Goal: Information Seeking & Learning: Learn about a topic

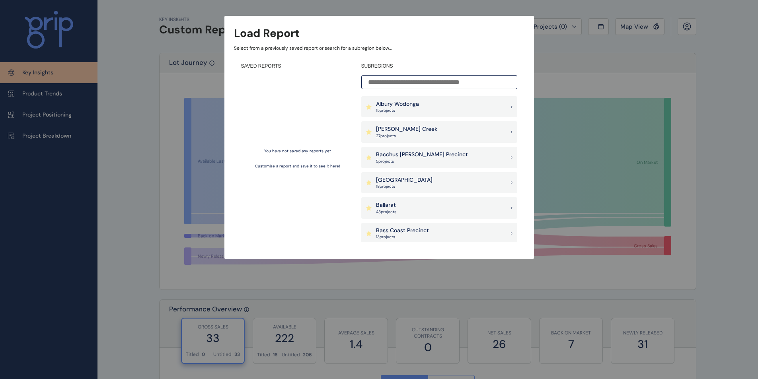
click at [449, 85] on input at bounding box center [439, 82] width 156 height 14
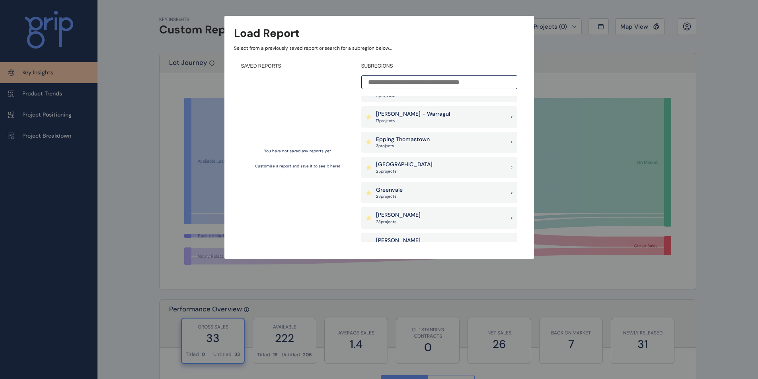
scroll to position [358, 0]
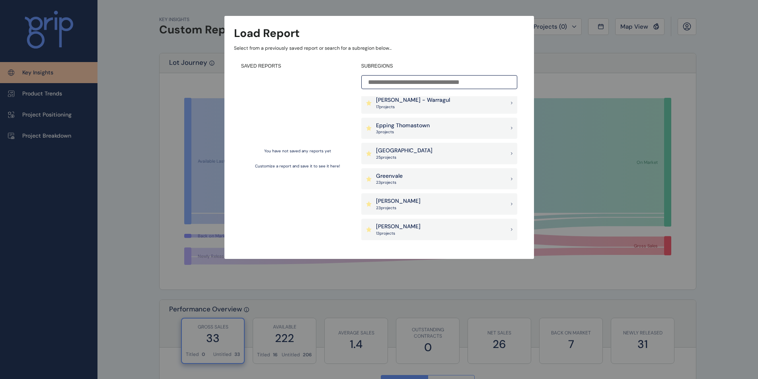
click at [511, 180] on icon at bounding box center [512, 179] width 2 height 3
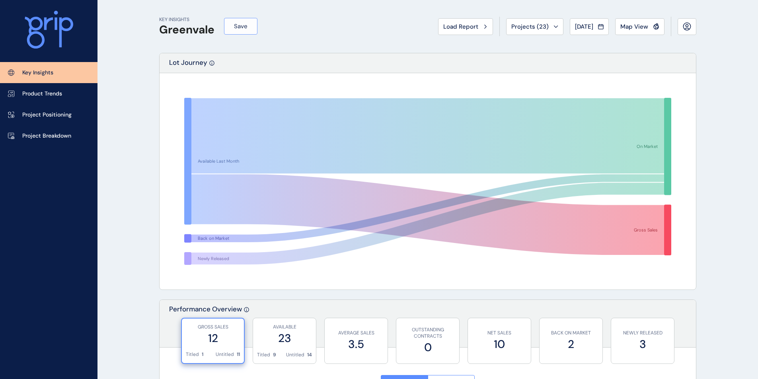
click at [250, 28] on button "Save" at bounding box center [240, 26] width 33 height 17
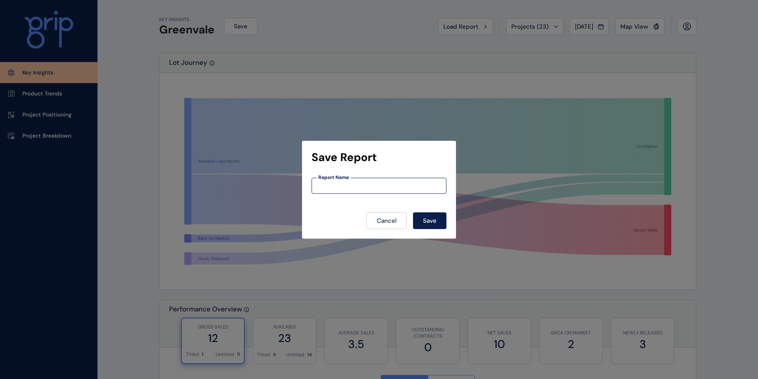
click at [367, 183] on input at bounding box center [379, 185] width 134 height 7
type input "*********"
click at [441, 219] on button "Save" at bounding box center [429, 221] width 33 height 17
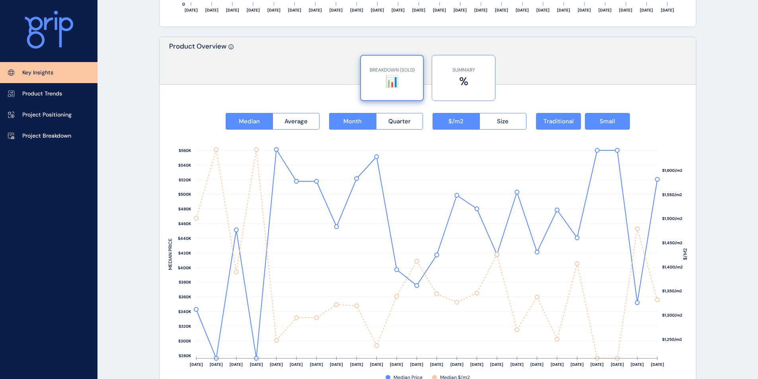
scroll to position [995, 0]
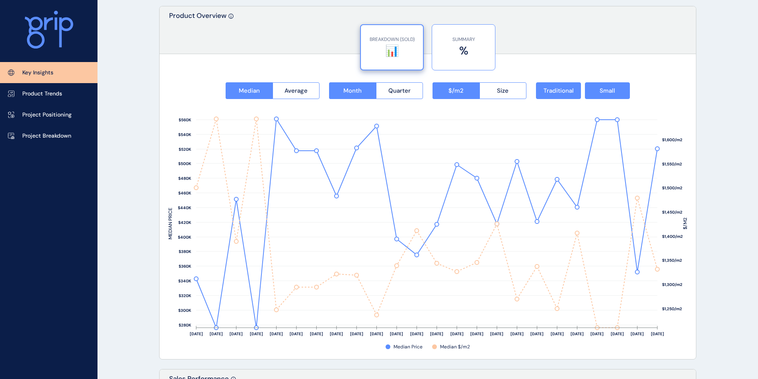
click at [471, 57] on label "%" at bounding box center [463, 51] width 55 height 16
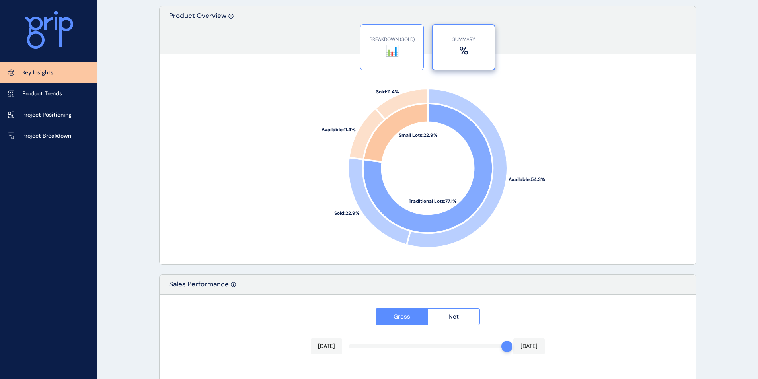
click at [395, 59] on div "BREAKDOWN (SOLD) 📊" at bounding box center [392, 47] width 55 height 45
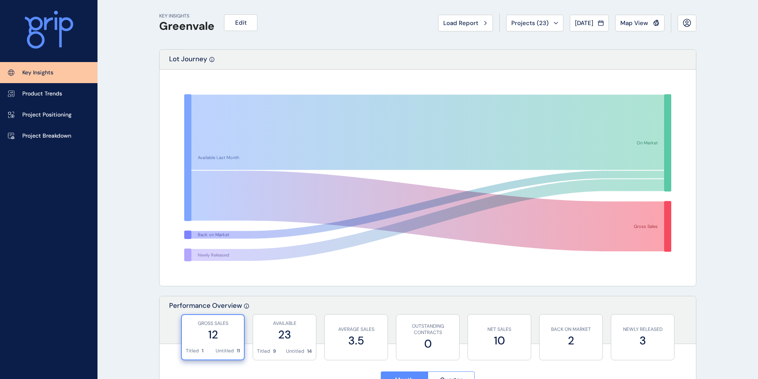
scroll to position [0, 0]
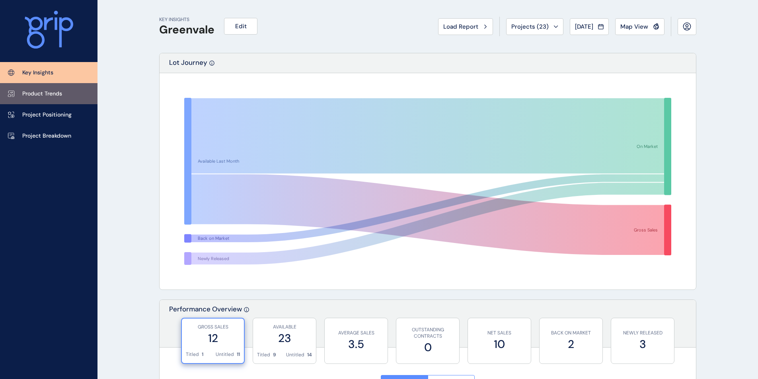
click at [54, 97] on p "Product Trends" at bounding box center [42, 94] width 40 height 8
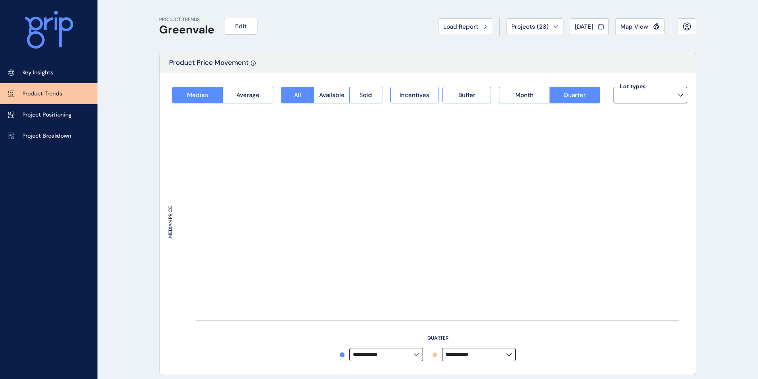
type input "**********"
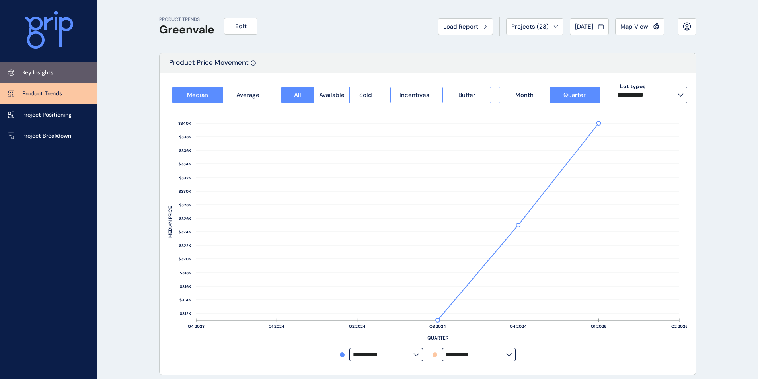
click at [55, 75] on link "Key Insights" at bounding box center [49, 72] width 98 height 21
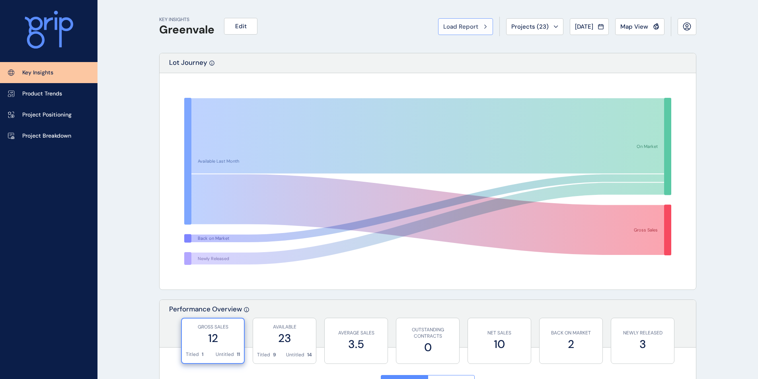
click at [476, 31] on button "Load Report" at bounding box center [465, 26] width 55 height 17
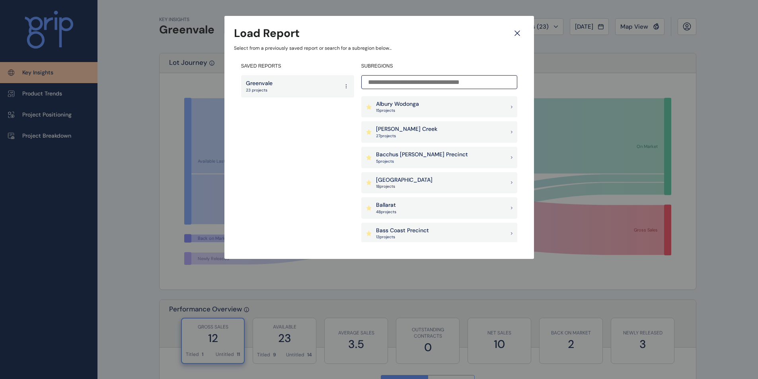
click at [524, 31] on icon at bounding box center [517, 33] width 14 height 14
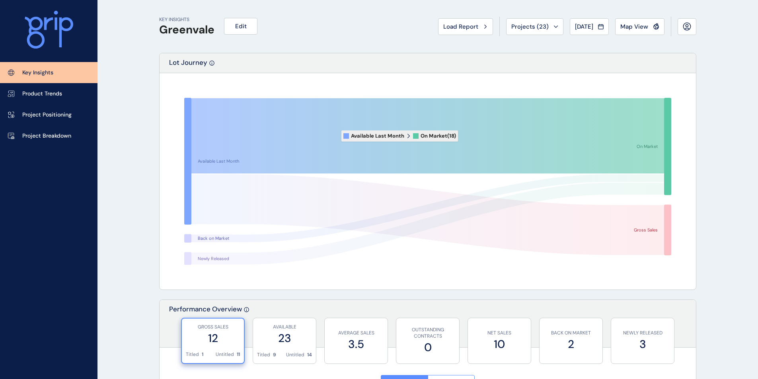
click at [336, 136] on icon at bounding box center [427, 135] width 473 height 75
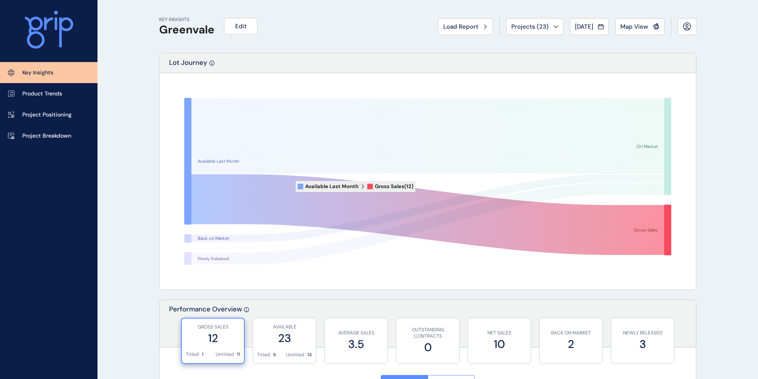
click at [290, 187] on icon at bounding box center [427, 214] width 473 height 81
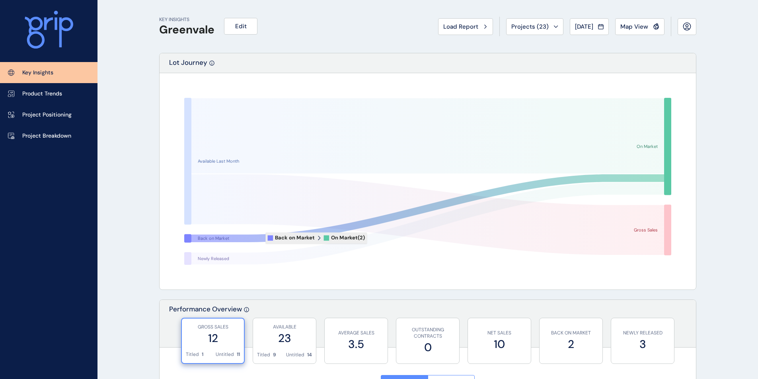
click at [260, 238] on icon at bounding box center [427, 208] width 473 height 68
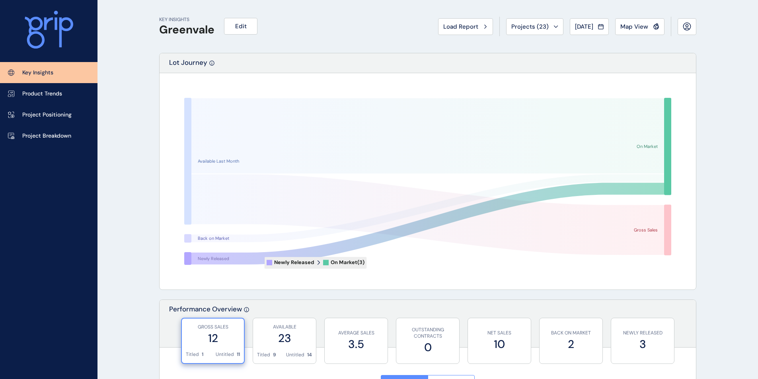
click at [259, 262] on icon at bounding box center [427, 224] width 473 height 82
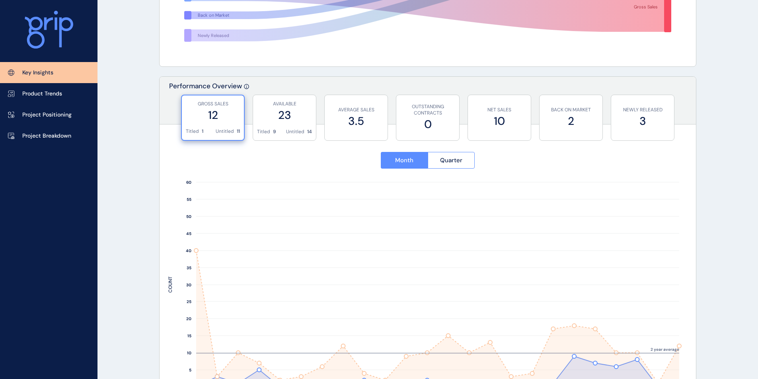
scroll to position [279, 0]
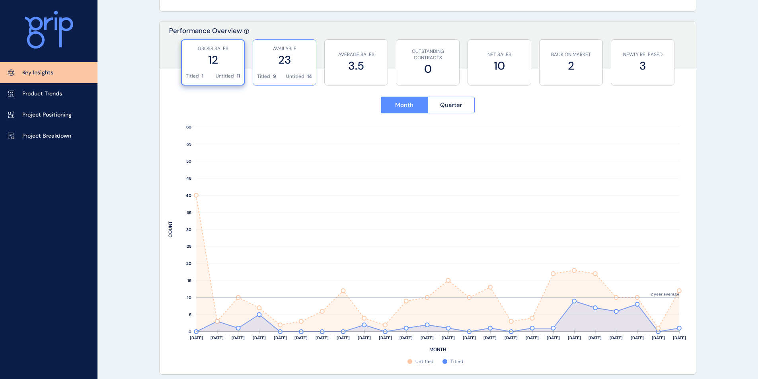
click at [272, 57] on label "23" at bounding box center [284, 60] width 55 height 16
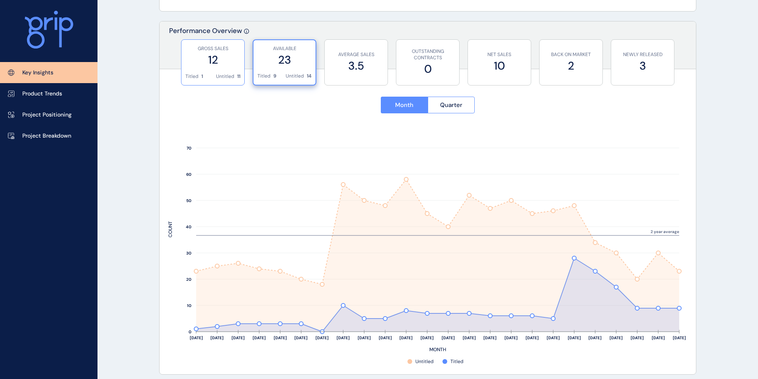
click at [213, 68] on div "GROSS SALES 12" at bounding box center [212, 56] width 55 height 33
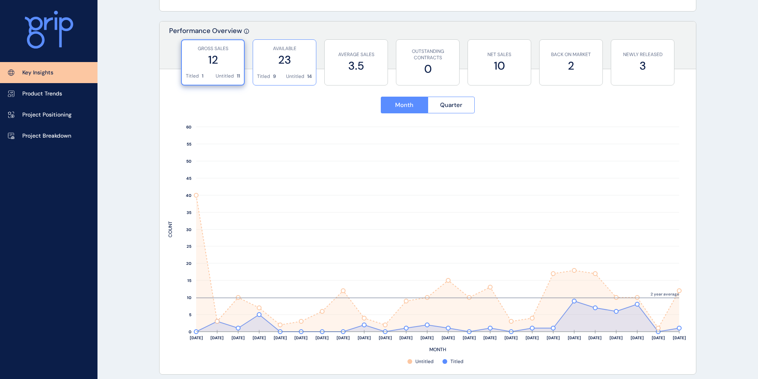
click at [295, 66] on label "23" at bounding box center [284, 60] width 55 height 16
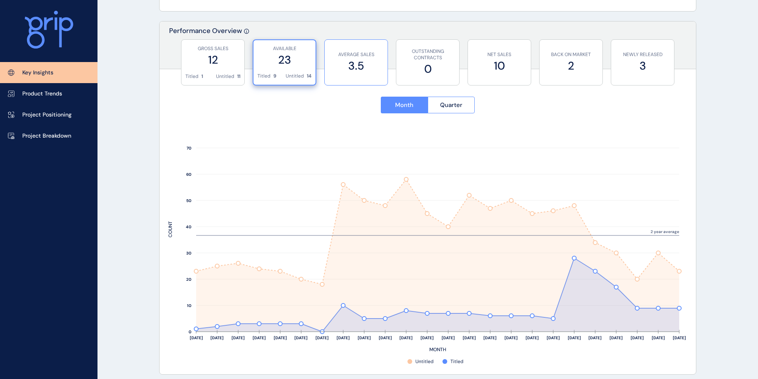
click at [363, 60] on label "3.5" at bounding box center [356, 66] width 55 height 16
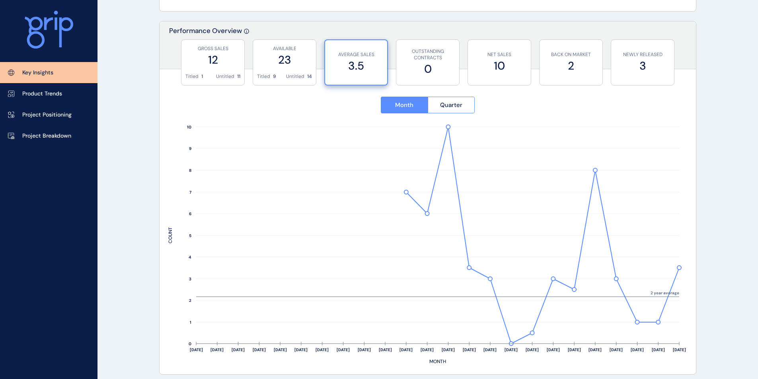
click at [539, 64] on div "GROSS SALES 12 Titled 1 Untitled 11 AVAILABLE 23 Titled 9 Untitled 14 AVERAGE S…" at bounding box center [428, 59] width 537 height 40
click at [443, 61] on p "OUTSTANDING CONTRACTS" at bounding box center [427, 55] width 55 height 14
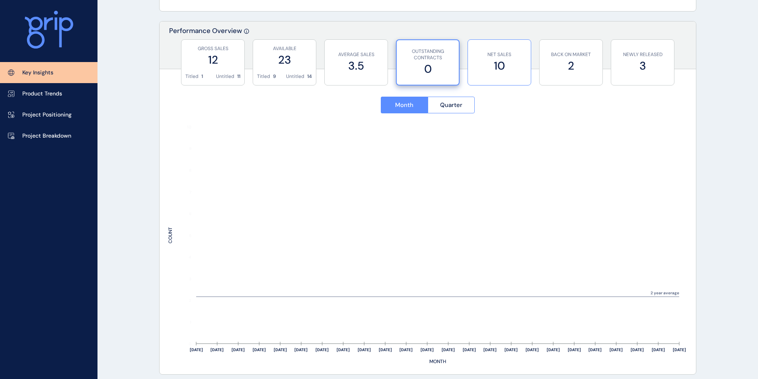
click at [491, 65] on label "10" at bounding box center [499, 66] width 55 height 16
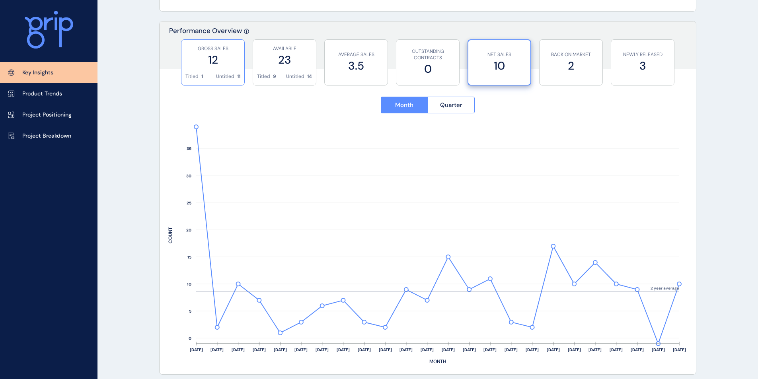
click at [227, 68] on div "GROSS SALES 12" at bounding box center [212, 56] width 55 height 33
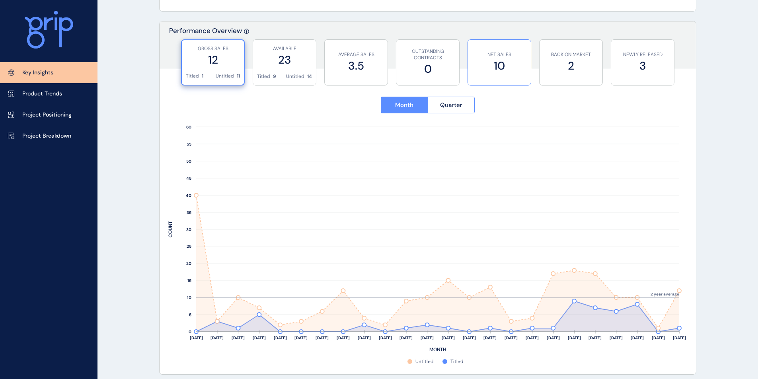
click at [502, 62] on label "10" at bounding box center [499, 66] width 55 height 16
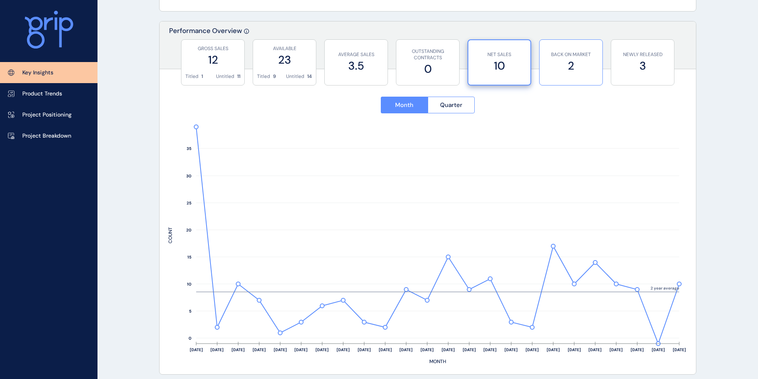
click at [579, 50] on div "BACK ON MARKET 2" at bounding box center [571, 62] width 55 height 45
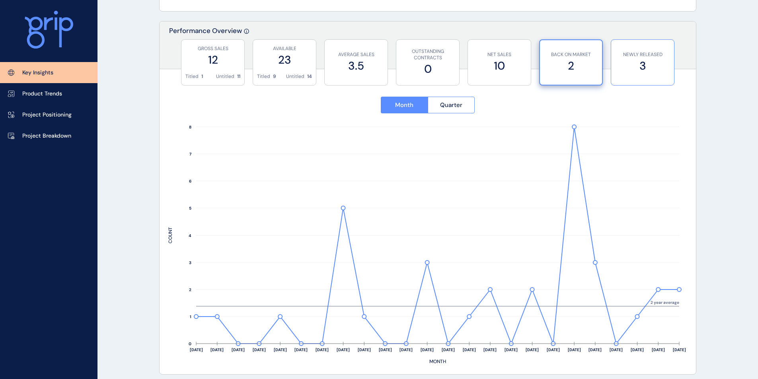
click at [630, 63] on label "3" at bounding box center [642, 66] width 55 height 16
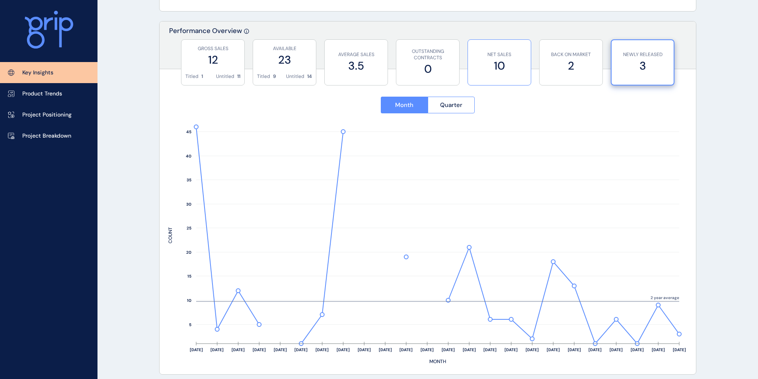
click at [491, 74] on div "NET SALES 10" at bounding box center [499, 62] width 55 height 45
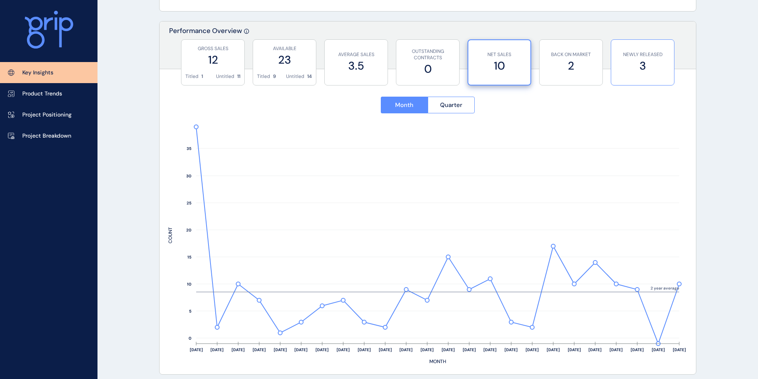
click at [622, 65] on label "3" at bounding box center [642, 66] width 55 height 16
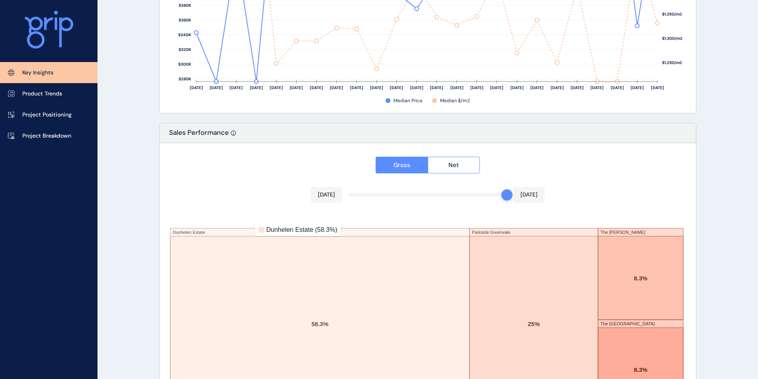
scroll to position [1296, 0]
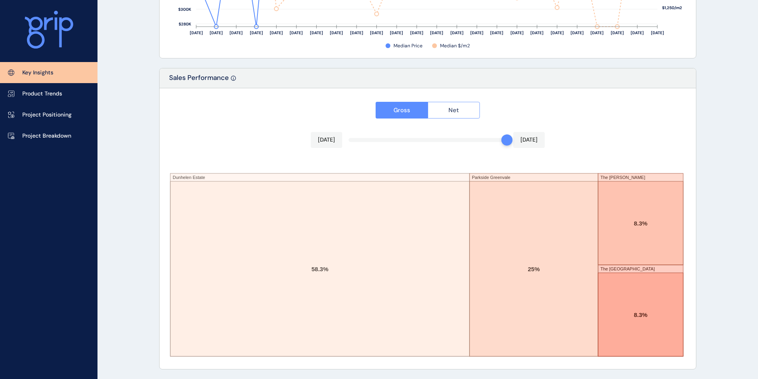
click at [455, 111] on span "Net" at bounding box center [454, 110] width 10 height 8
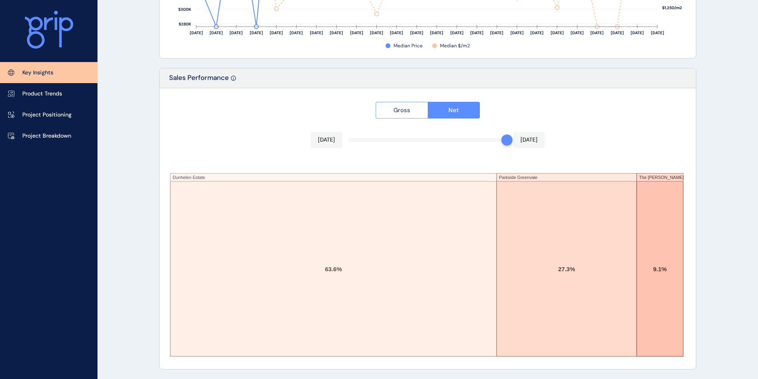
click at [402, 113] on span "Gross" at bounding box center [402, 110] width 17 height 8
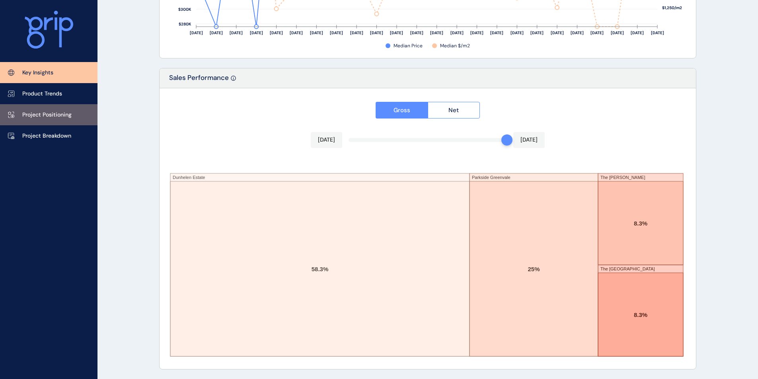
click at [54, 117] on p "Project Positioning" at bounding box center [46, 115] width 49 height 8
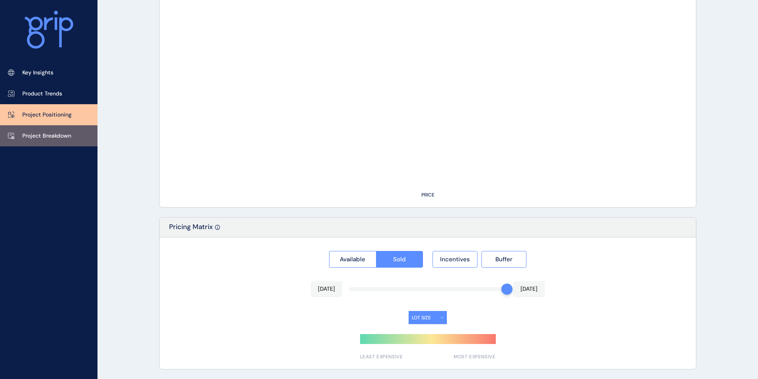
type input "**********"
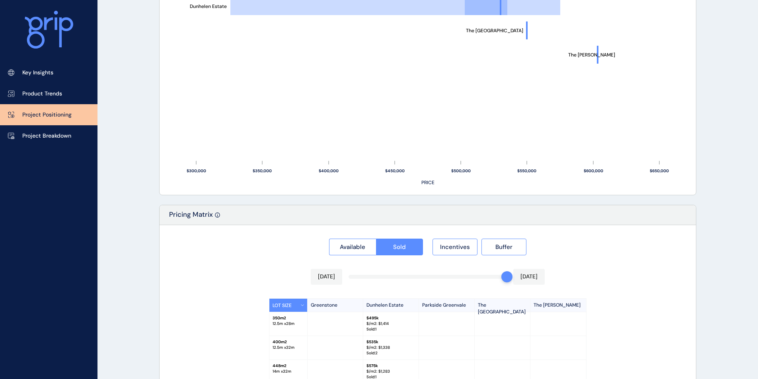
scroll to position [609, 0]
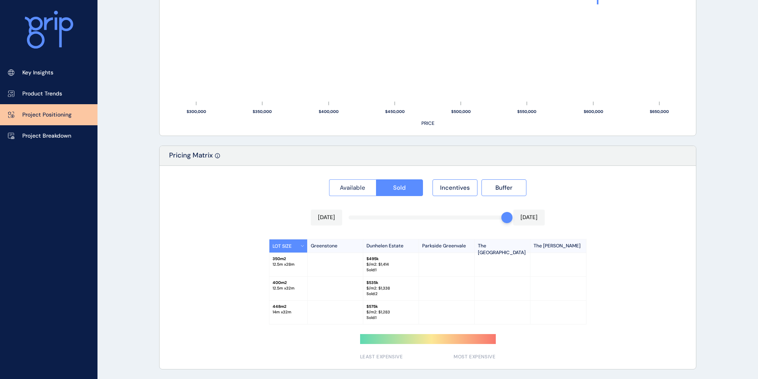
click at [359, 187] on span "Available" at bounding box center [352, 188] width 25 height 8
click at [464, 182] on button "Incentives" at bounding box center [455, 188] width 45 height 17
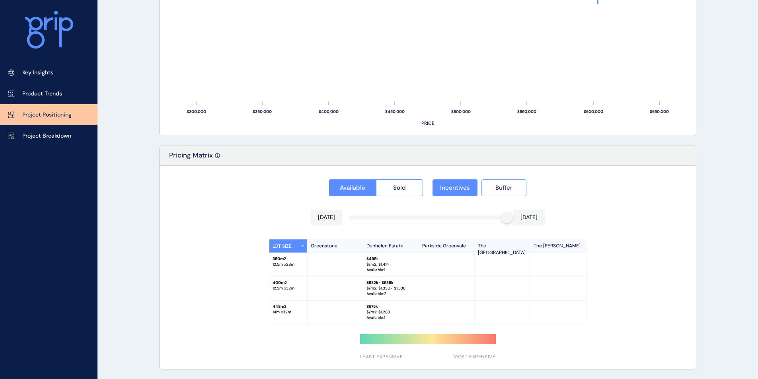
click at [527, 192] on div "Available Sold Incentives Buffer" at bounding box center [427, 185] width 519 height 21
click at [508, 189] on span "Buffer" at bounding box center [504, 188] width 17 height 8
click at [462, 188] on span "Incentives" at bounding box center [455, 188] width 30 height 8
click at [506, 188] on span "Buffer" at bounding box center [504, 188] width 17 height 8
click at [392, 186] on button "Sold" at bounding box center [399, 188] width 47 height 17
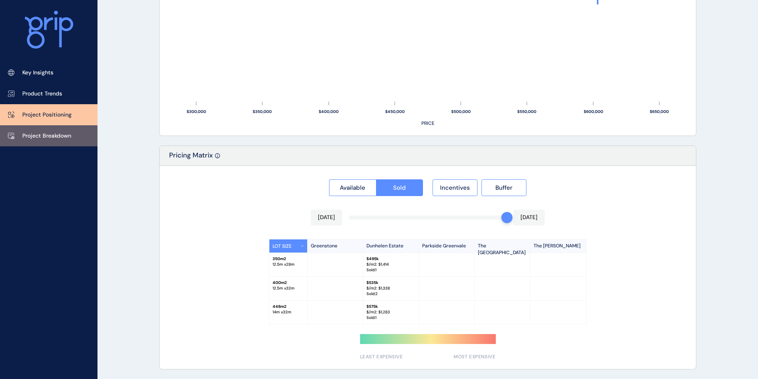
click at [49, 137] on p "Project Breakdown" at bounding box center [46, 136] width 49 height 8
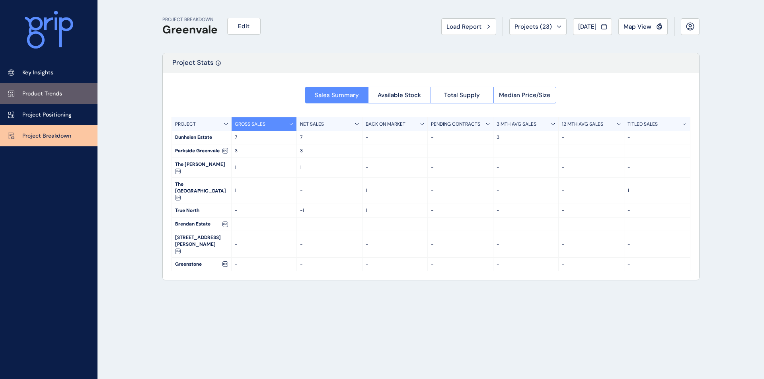
click at [60, 96] on p "Product Trends" at bounding box center [42, 94] width 40 height 8
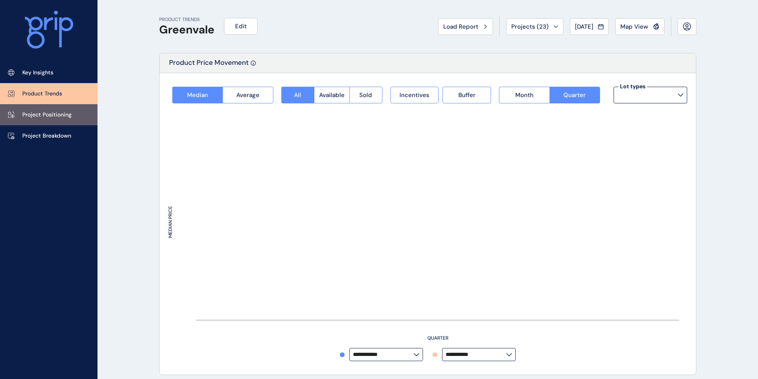
type input "**********"
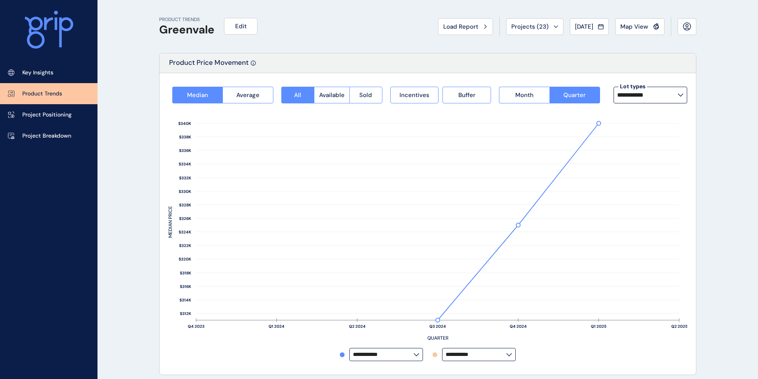
drag, startPoint x: 49, startPoint y: 76, endPoint x: 39, endPoint y: 85, distance: 13.8
click at [49, 76] on p "Key Insights" at bounding box center [37, 73] width 31 height 8
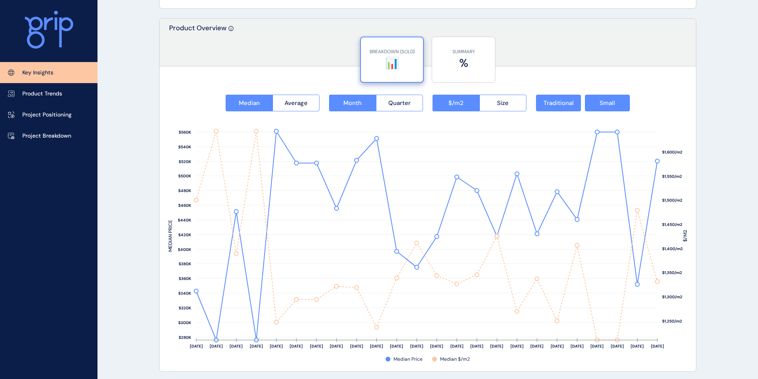
scroll to position [995, 0]
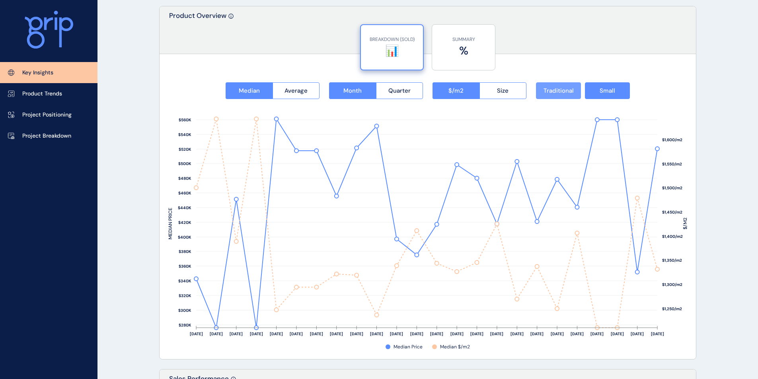
click at [563, 94] on span "Traditional" at bounding box center [559, 91] width 30 height 8
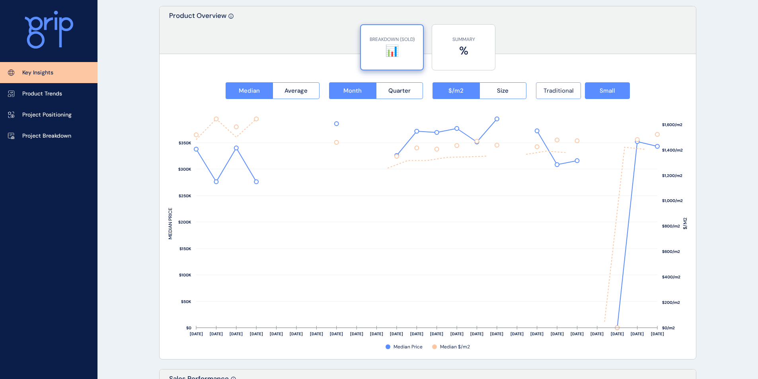
click at [564, 92] on span "Traditional" at bounding box center [559, 91] width 30 height 8
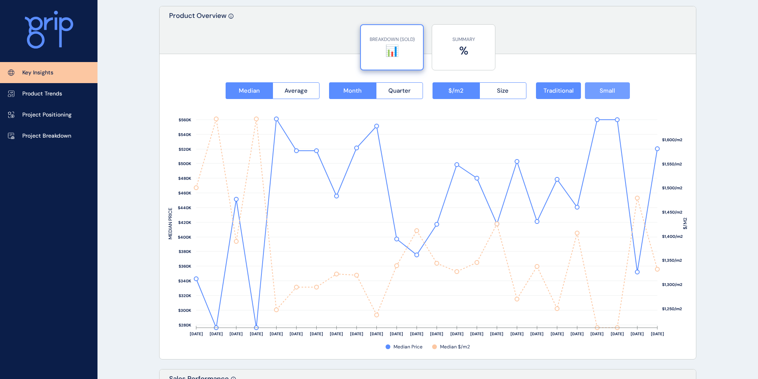
click at [604, 94] on span "Small" at bounding box center [608, 91] width 16 height 8
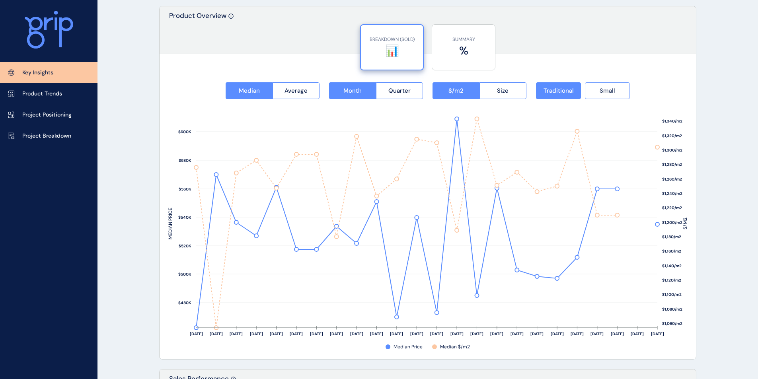
click at [604, 94] on span "Small" at bounding box center [608, 91] width 16 height 8
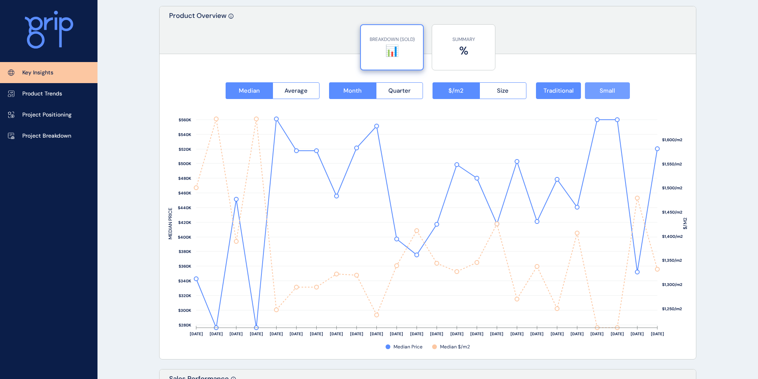
click at [604, 94] on span "Small" at bounding box center [608, 91] width 16 height 8
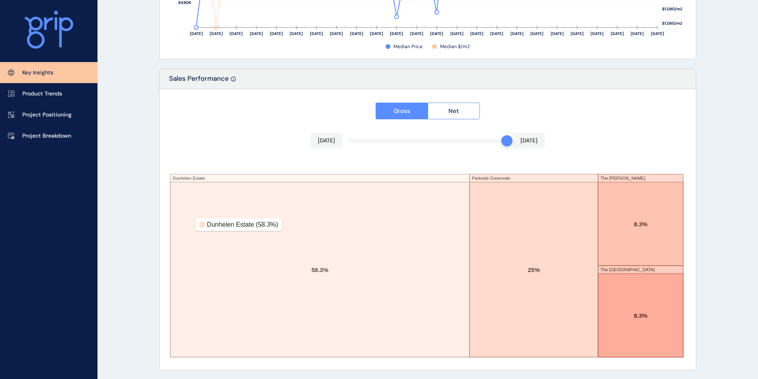
scroll to position [1296, 0]
click at [428, 253] on rect at bounding box center [319, 268] width 299 height 175
click at [554, 234] on rect at bounding box center [534, 268] width 129 height 175
click at [31, 111] on p "Project Positioning" at bounding box center [46, 115] width 49 height 8
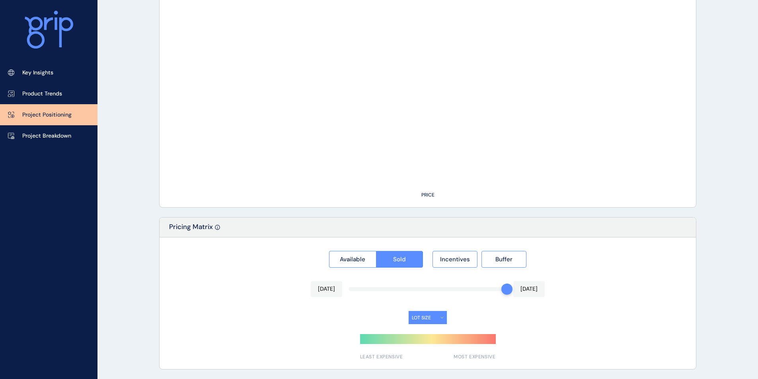
type input "**********"
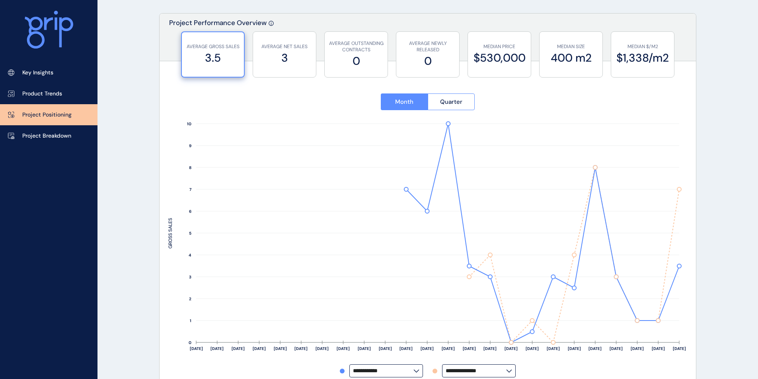
scroll to position [80, 0]
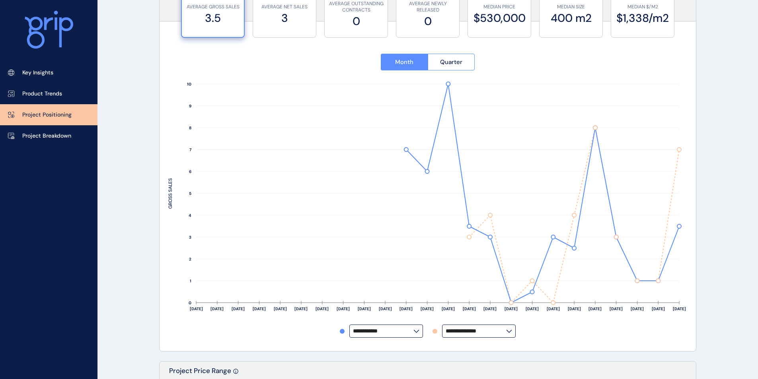
click at [507, 335] on label "**********" at bounding box center [479, 331] width 74 height 13
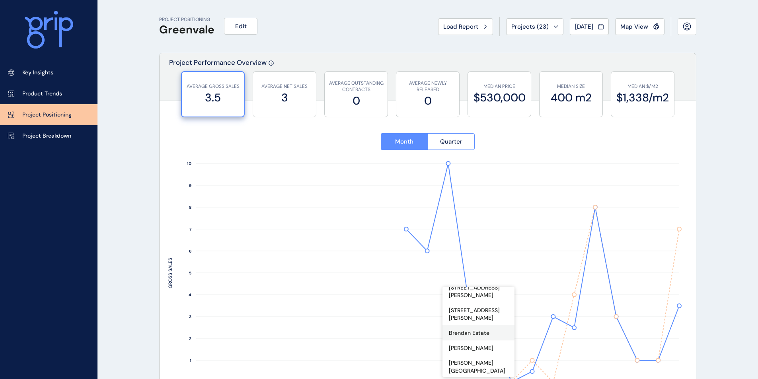
scroll to position [0, 0]
click at [476, 296] on p "No projects" at bounding box center [464, 295] width 31 height 8
type input "**********"
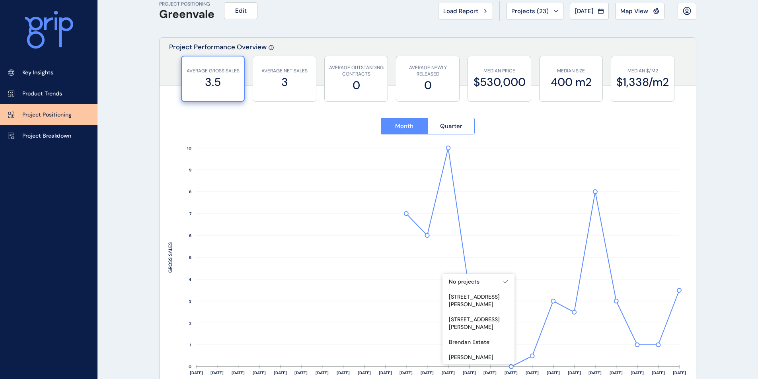
scroll to position [40, 0]
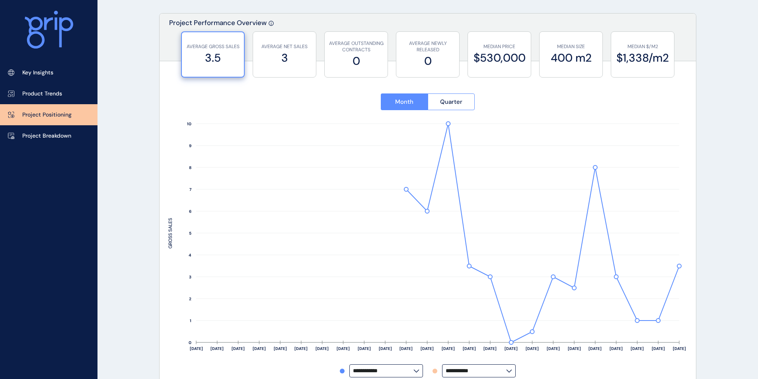
click at [672, 368] on div "**********" at bounding box center [427, 371] width 519 height 13
click at [486, 371] on input "**********" at bounding box center [476, 371] width 60 height 6
click at [474, 349] on p "The [PERSON_NAME]" at bounding box center [477, 353] width 56 height 8
type input "**********"
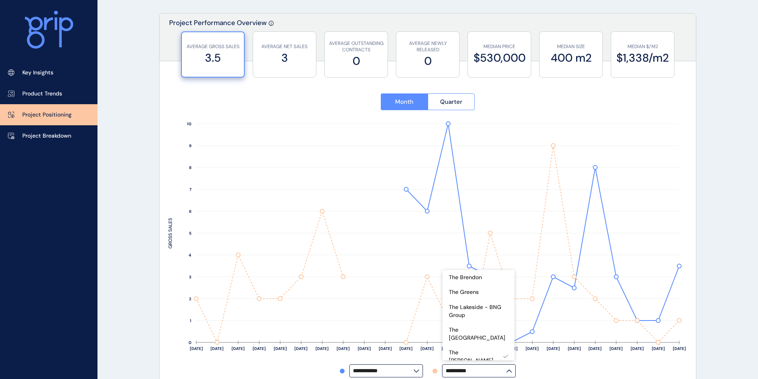
click at [87, 308] on div "Key Insights Product Trends Project Positioning Project Breakdown" at bounding box center [49, 189] width 98 height 379
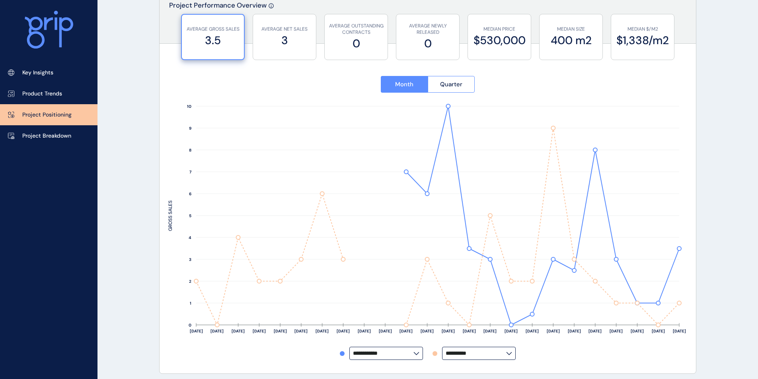
scroll to position [40, 0]
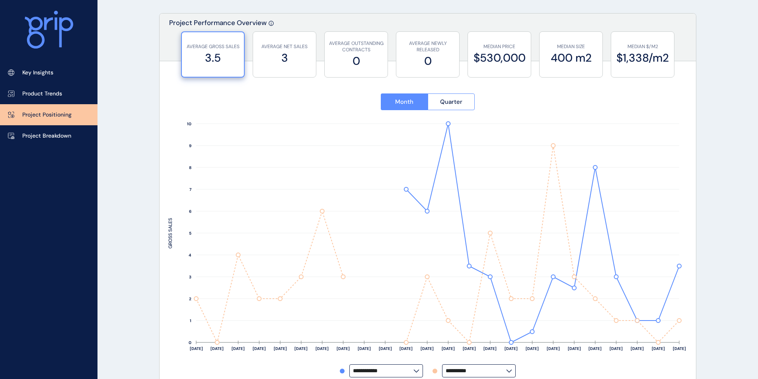
click at [510, 368] on label "**********" at bounding box center [479, 371] width 74 height 13
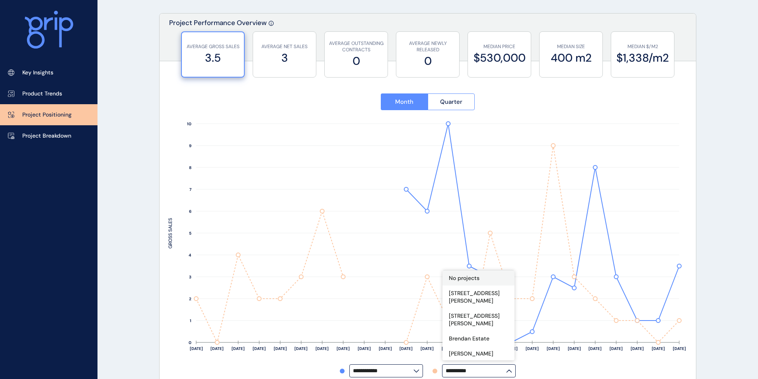
click at [486, 280] on div "No projects" at bounding box center [479, 278] width 72 height 15
type input "**********"
drag, startPoint x: 601, startPoint y: 365, endPoint x: 596, endPoint y: 364, distance: 5.6
click at [600, 365] on div "[DATE] Oct ’[DATE] Dec ’[DATE] Feb ’[DATE] Apr ’[DATE] Jun ’[DATE] Aug ’[DATE] …" at bounding box center [427, 243] width 519 height 247
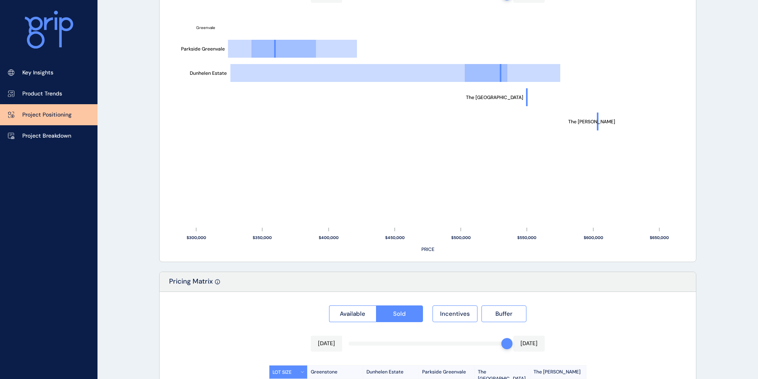
scroll to position [609, 0]
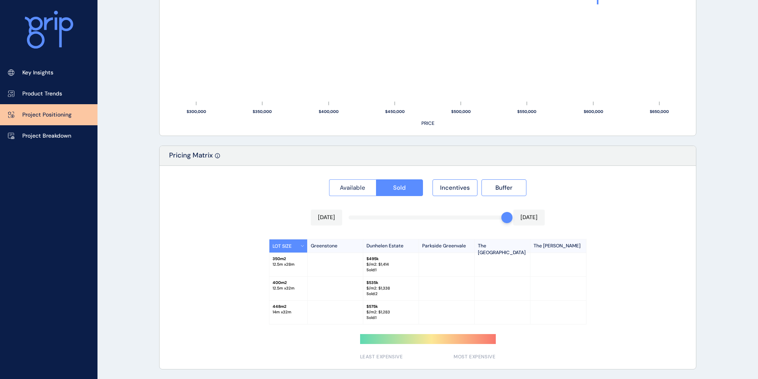
click at [357, 185] on span "Available" at bounding box center [352, 188] width 25 height 8
click at [394, 182] on button "Sold" at bounding box center [399, 188] width 47 height 17
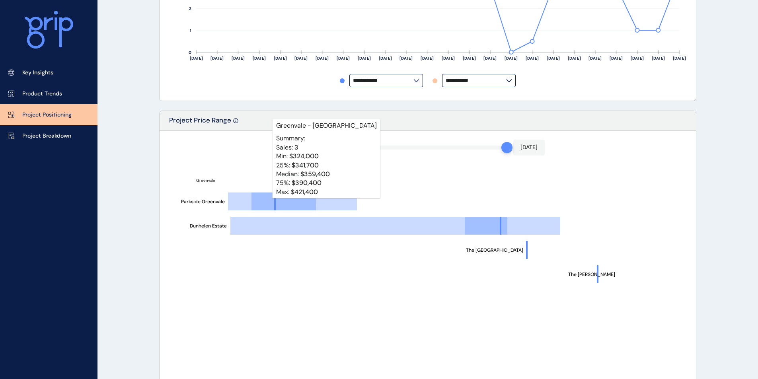
scroll to position [331, 0]
